Goal: Transaction & Acquisition: Subscribe to service/newsletter

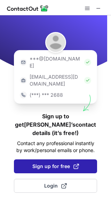
click at [64, 163] on span "Sign up for free" at bounding box center [55, 166] width 47 height 7
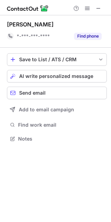
scroll to position [133, 110]
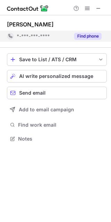
click at [84, 34] on button "Find phone" at bounding box center [87, 36] width 27 height 7
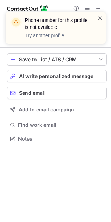
click at [101, 17] on span at bounding box center [100, 18] width 6 height 7
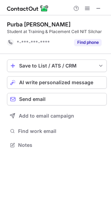
scroll to position [140, 110]
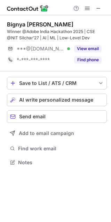
scroll to position [157, 110]
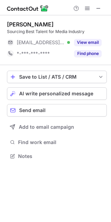
scroll to position [151, 110]
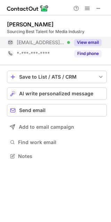
click at [89, 43] on button "View email" at bounding box center [87, 42] width 27 height 7
